Goal: Browse casually

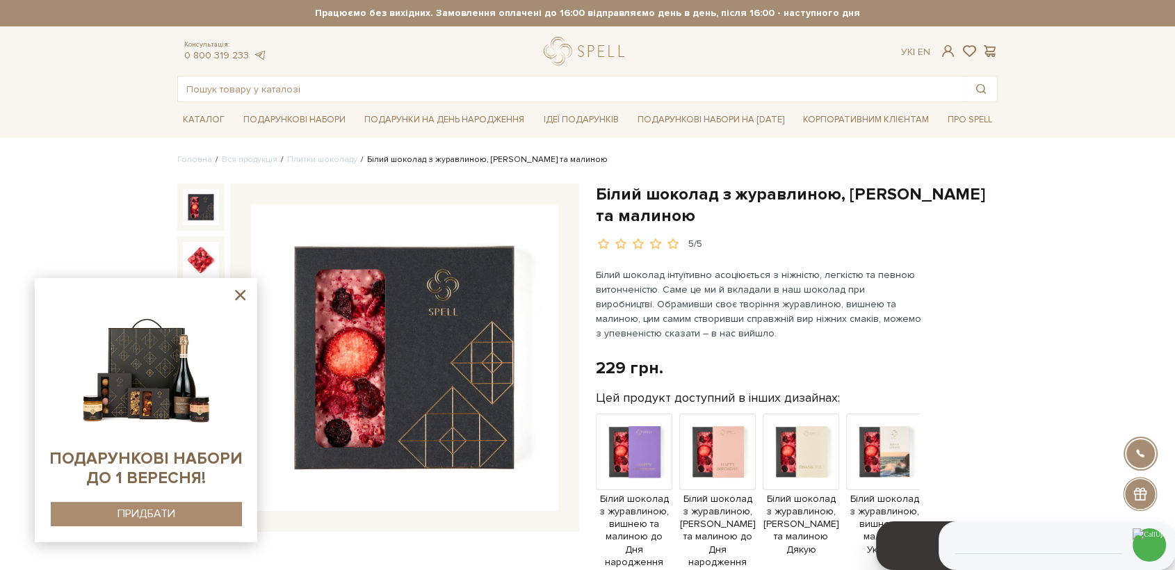
click at [241, 293] on icon at bounding box center [239, 294] width 17 height 17
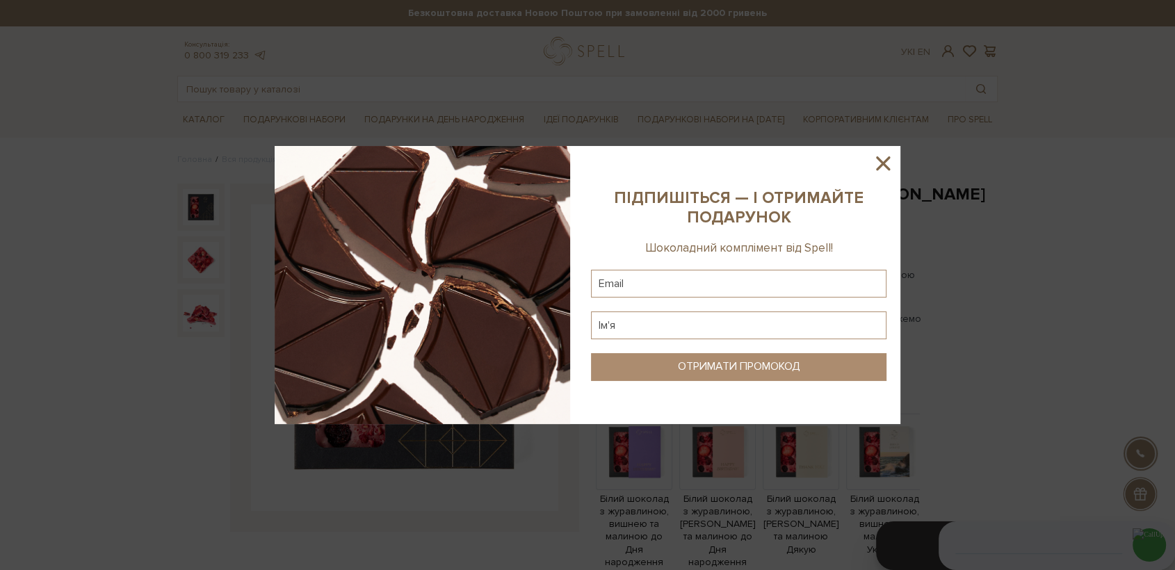
drag, startPoint x: 891, startPoint y: 168, endPoint x: 893, endPoint y: 159, distance: 10.1
click at [891, 166] on icon at bounding box center [883, 164] width 24 height 24
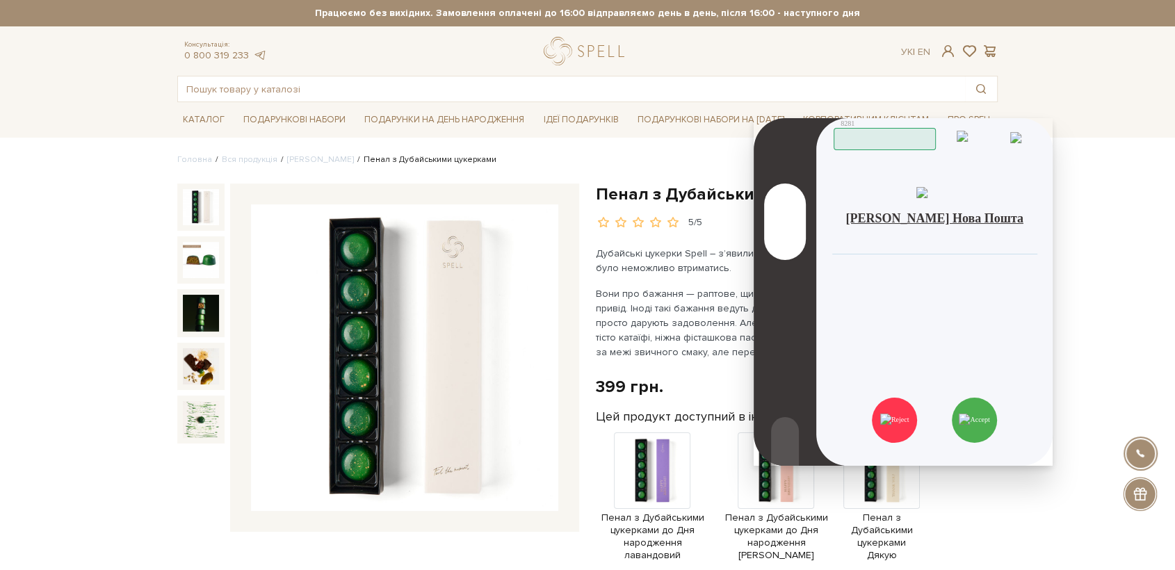
drag, startPoint x: 974, startPoint y: 471, endPoint x: 847, endPoint y: 174, distance: 323.3
click at [856, 159] on div "Вхідний дзвінок [PERSON_NAME] Нова Пошта Скопійовано в буфер обміну Відхилити З…" at bounding box center [934, 292] width 236 height 348
click at [974, 423] on img at bounding box center [973, 420] width 31 height 13
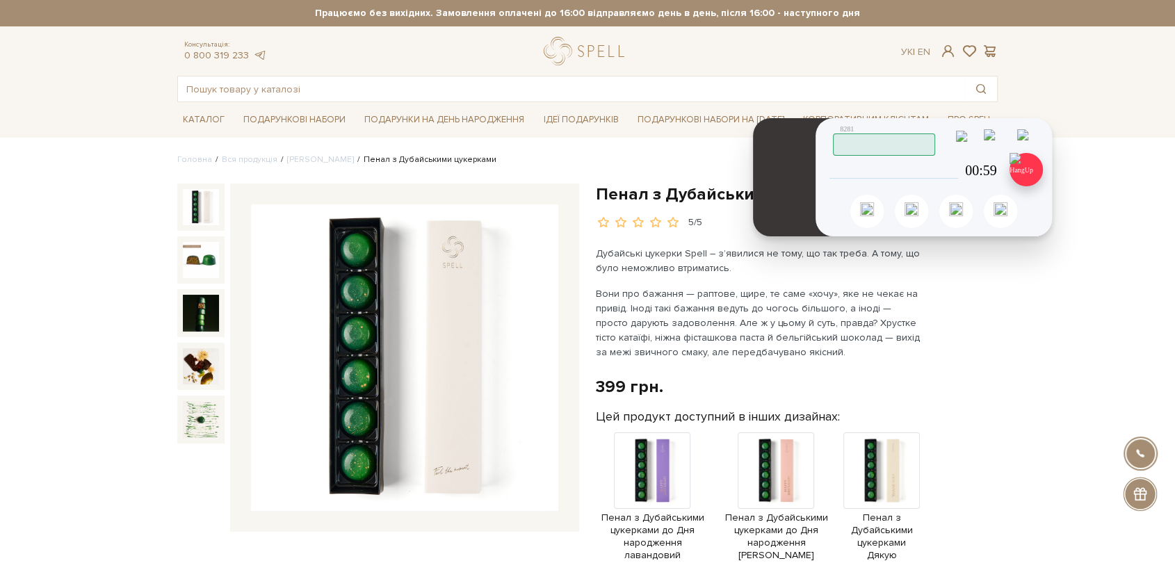
click at [1026, 168] on img at bounding box center [1025, 169] width 33 height 33
